Goal: Task Accomplishment & Management: Use online tool/utility

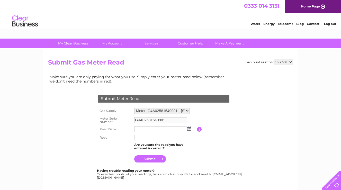
click at [330, 23] on link "Log out" at bounding box center [330, 24] width 12 height 4
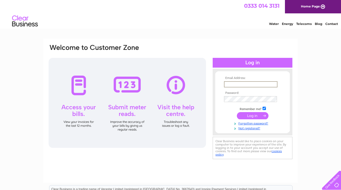
click at [236, 84] on input "text" at bounding box center [250, 84] width 53 height 6
type input "[EMAIL_ADDRESS][DOMAIN_NAME]"
click at [308, 92] on div "Email Address: [EMAIL_ADDRESS][DOMAIN_NAME] Password:" at bounding box center [170, 155] width 341 height 232
click at [248, 114] on input "submit" at bounding box center [253, 115] width 32 height 7
type input "[EMAIL_ADDRESS][DOMAIN_NAME]"
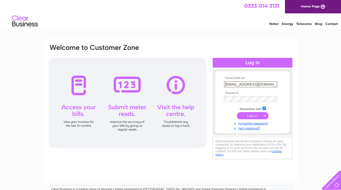
click at [303, 73] on div "Email Address: [EMAIL_ADDRESS][DOMAIN_NAME] Password:" at bounding box center [170, 155] width 341 height 232
click at [246, 116] on input "submit" at bounding box center [253, 115] width 32 height 7
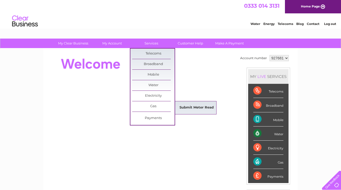
click at [187, 104] on link "Submit Meter Read" at bounding box center [196, 108] width 42 height 10
